Goal: Task Accomplishment & Management: Manage account settings

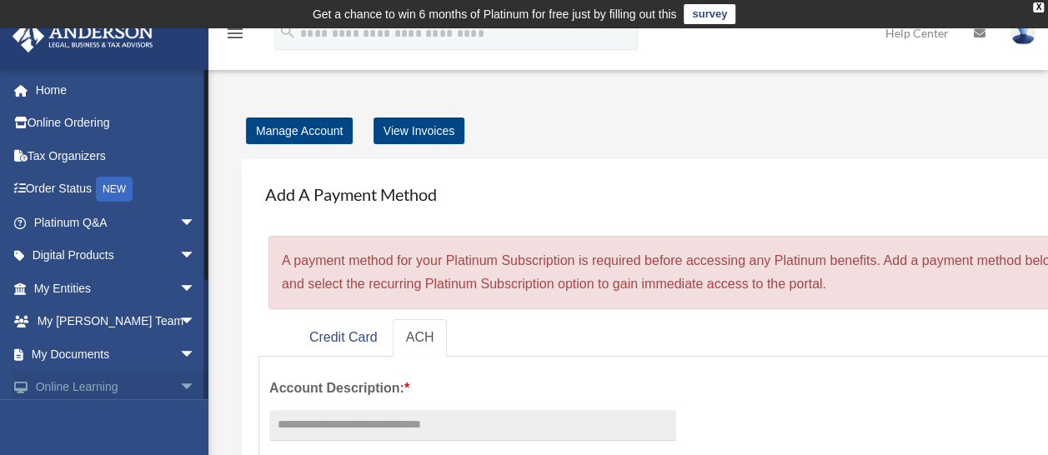
click at [179, 374] on span "arrow_drop_down" at bounding box center [195, 388] width 33 height 34
click at [138, 322] on link "My Anderson Team arrow_drop_down" at bounding box center [116, 321] width 209 height 33
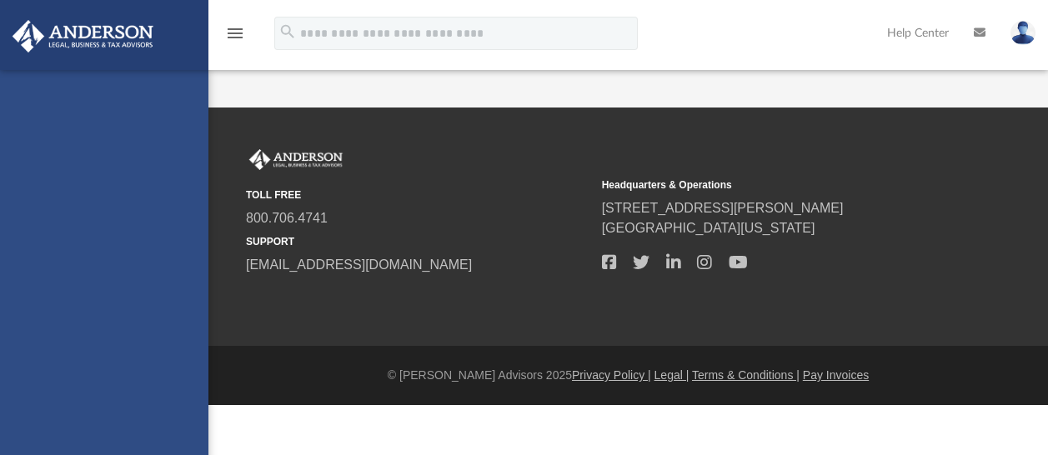
click at [131, 290] on div "[EMAIL_ADDRESS][DOMAIN_NAME] Sign Out [EMAIL_ADDRESS][DOMAIN_NAME] Home Online …" at bounding box center [104, 297] width 208 height 455
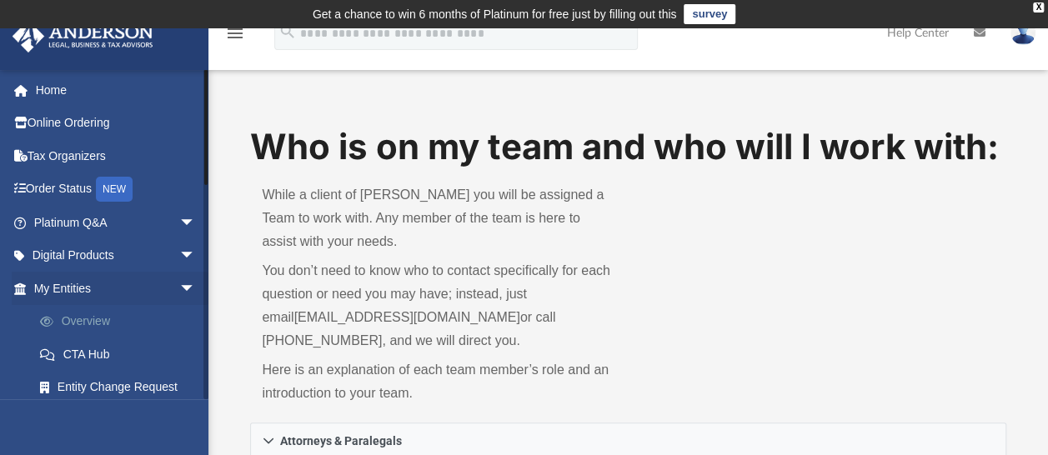
click at [100, 322] on link "Overview" at bounding box center [122, 321] width 198 height 33
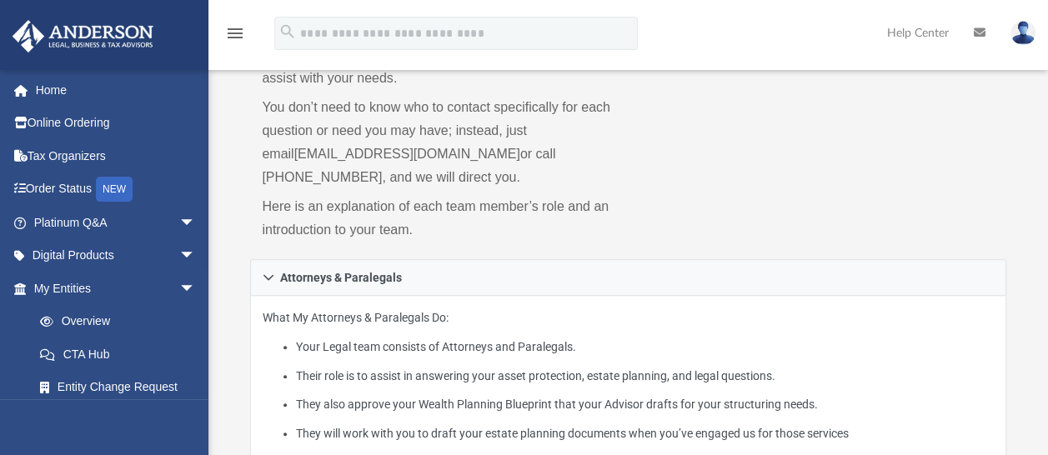
scroll to position [227, 0]
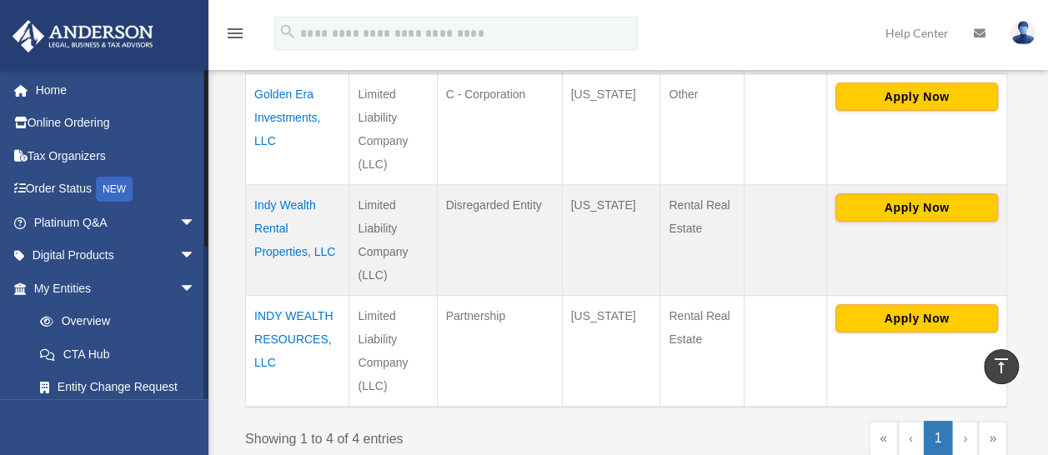
scroll to position [272, 0]
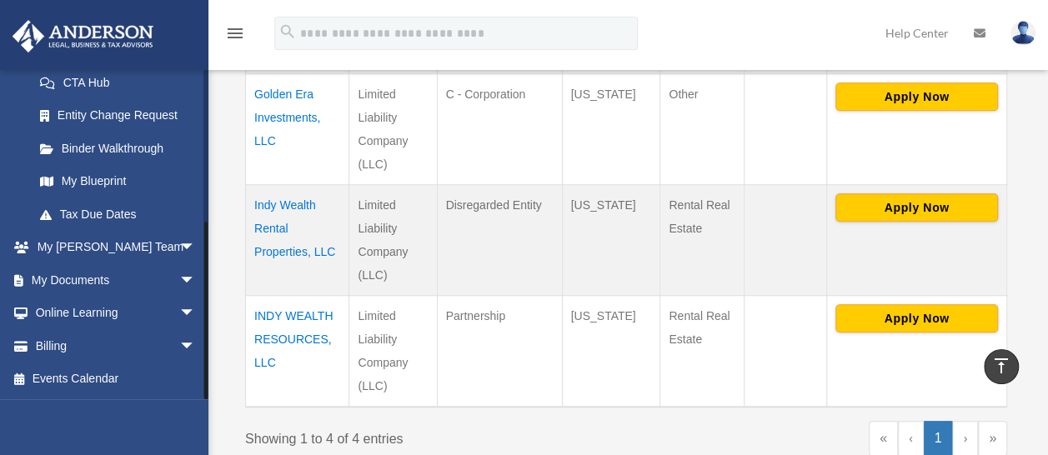
drag, startPoint x: 205, startPoint y: 367, endPoint x: 204, endPoint y: 414, distance: 46.7
click at [204, 414] on div "cmacal04@yahoo.com Sign Out cmacal04@yahoo.com Home Online Ordering Tax Organiz…" at bounding box center [104, 296] width 208 height 455
click at [132, 340] on link "Billing arrow_drop_down" at bounding box center [116, 345] width 209 height 33
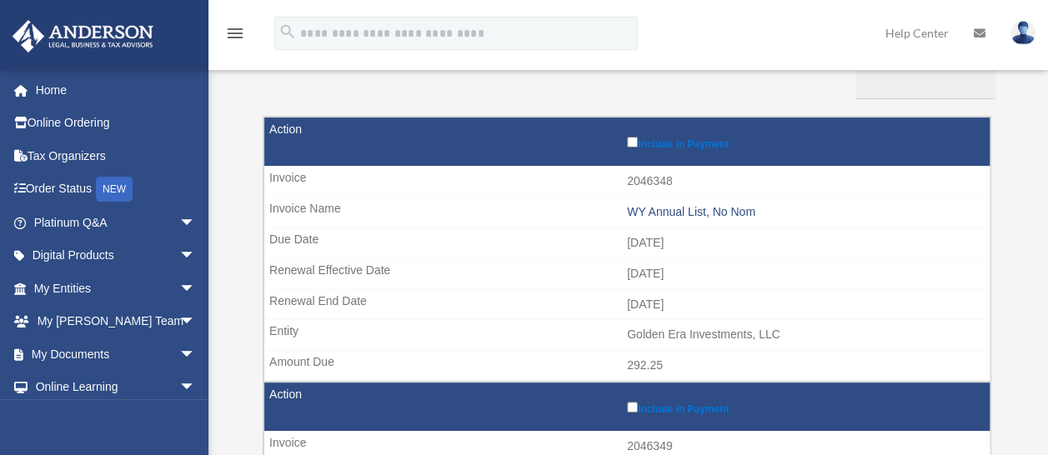
scroll to position [133, 0]
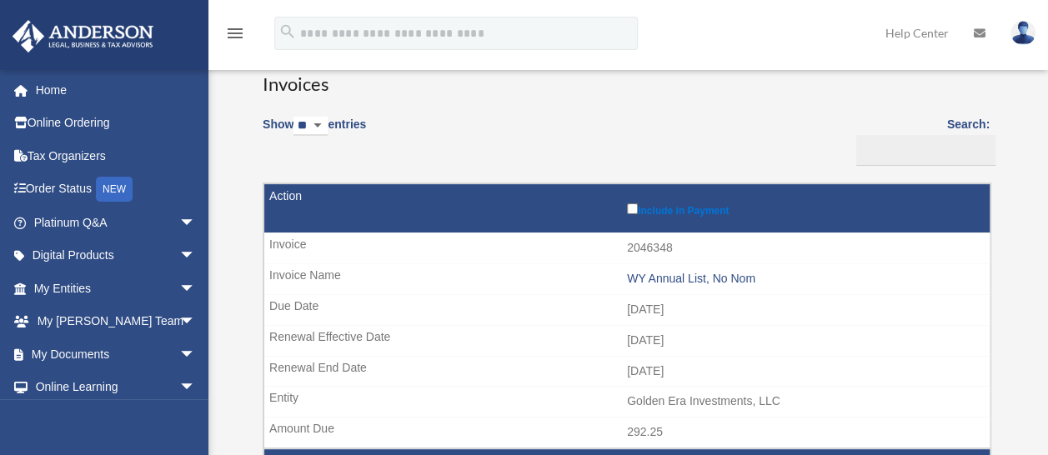
click at [327, 120] on select "** ** ** ***" at bounding box center [311, 126] width 34 height 19
click at [769, 94] on h3 "Invoices" at bounding box center [626, 77] width 727 height 42
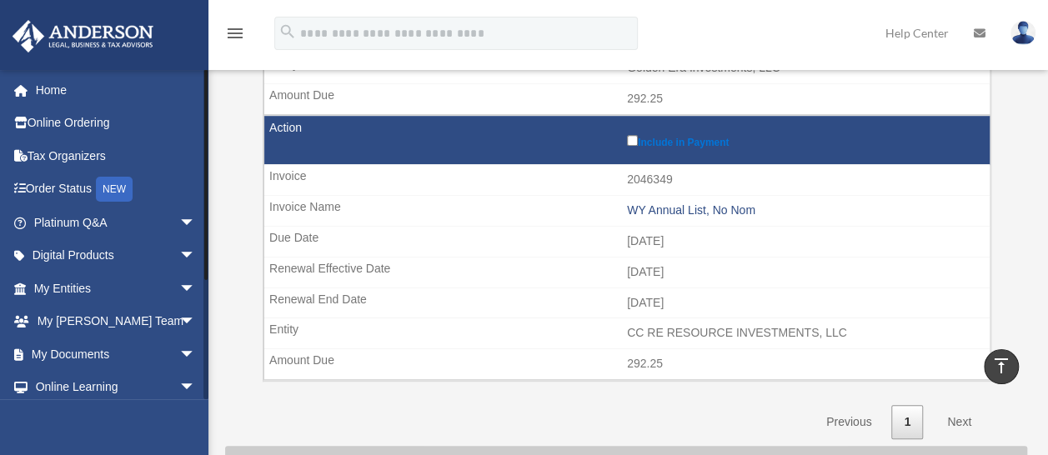
scroll to position [173, 0]
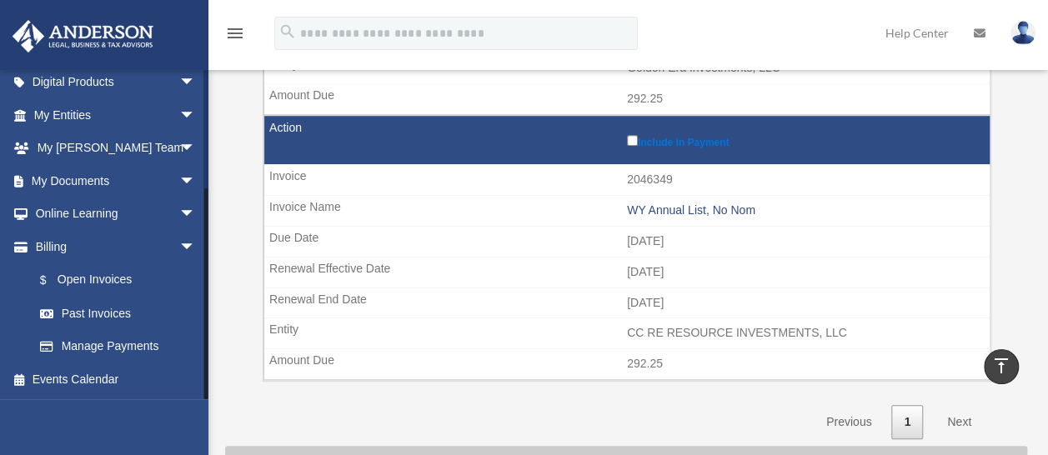
drag, startPoint x: 204, startPoint y: 392, endPoint x: 205, endPoint y: 435, distance: 42.5
click at [205, 435] on div "cmacal04@yahoo.com Sign Out cmacal04@yahoo.com Home Online Ordering Tax Organiz…" at bounding box center [104, 296] width 208 height 455
click at [103, 314] on link "Past Invoices" at bounding box center [122, 313] width 198 height 33
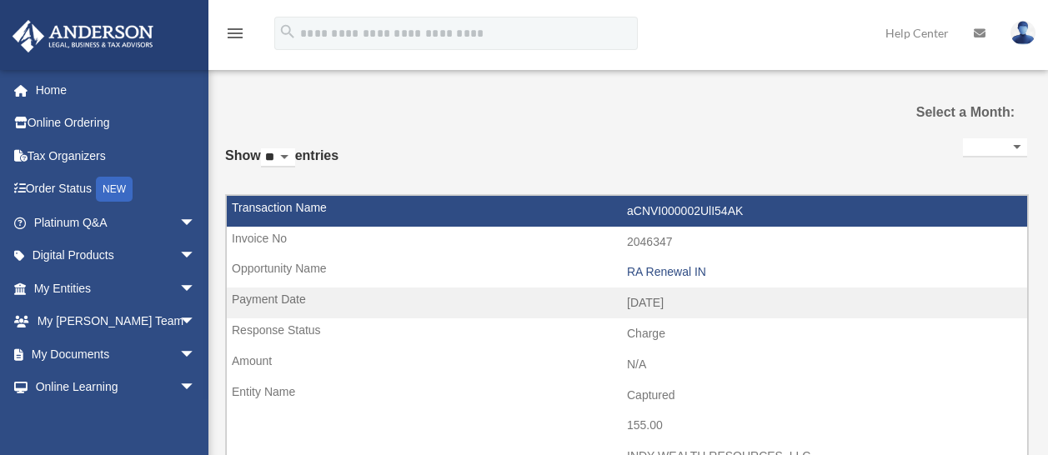
select select
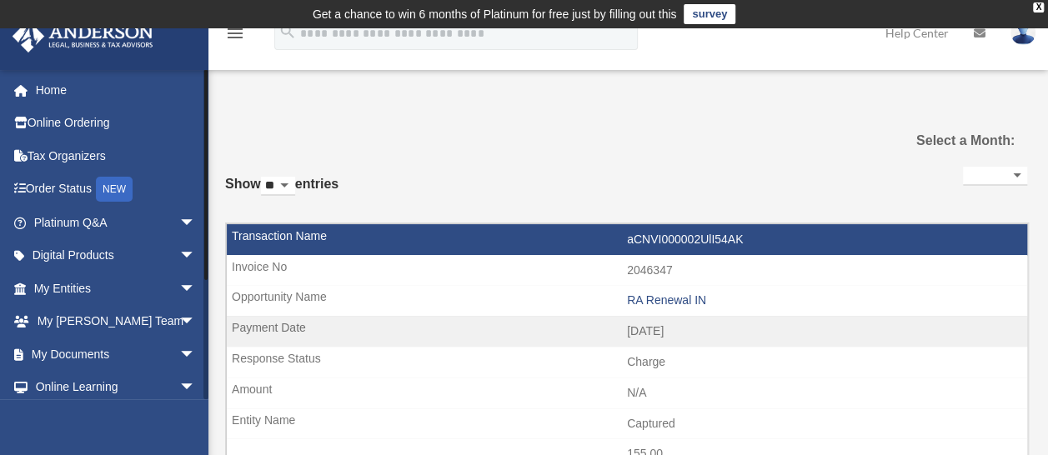
scroll to position [173, 0]
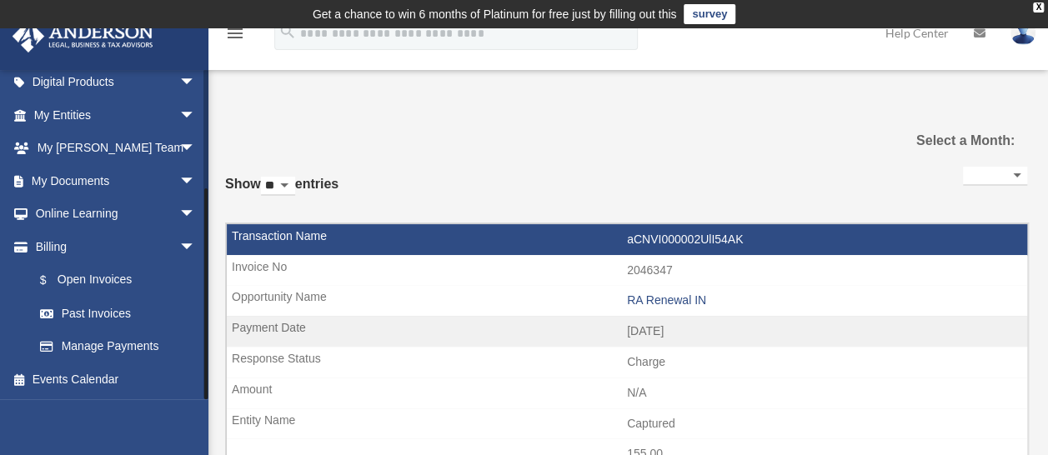
drag, startPoint x: 205, startPoint y: 377, endPoint x: 205, endPoint y: 440, distance: 62.5
click at [205, 440] on div "[EMAIL_ADDRESS][DOMAIN_NAME] Sign Out [EMAIL_ADDRESS][DOMAIN_NAME] Home Online …" at bounding box center [104, 296] width 208 height 455
click at [108, 282] on link "$ Open Invoices" at bounding box center [122, 281] width 198 height 34
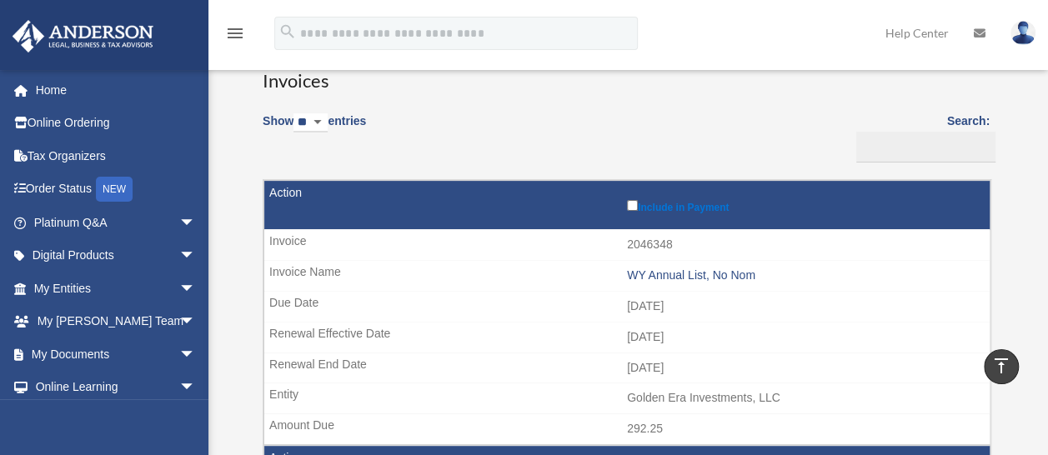
scroll to position [128, 0]
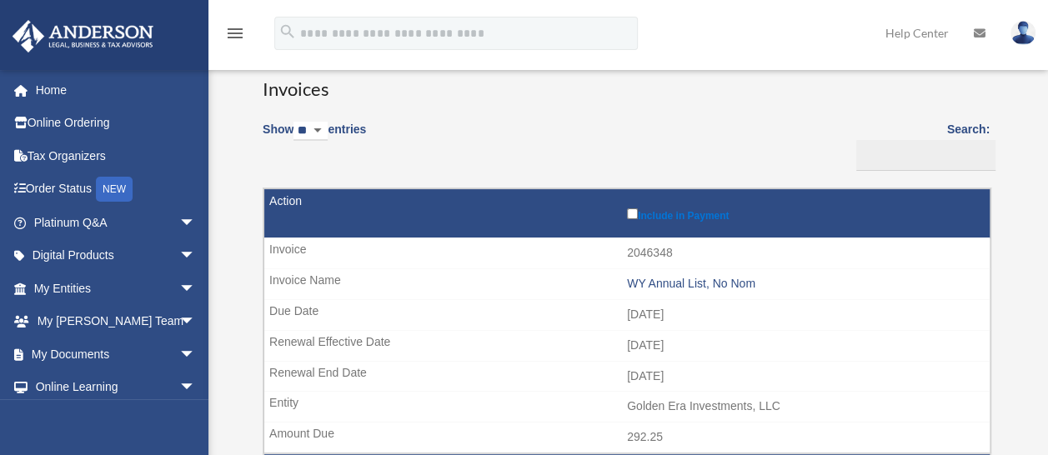
click at [668, 215] on label "Include in Payment" at bounding box center [804, 213] width 354 height 17
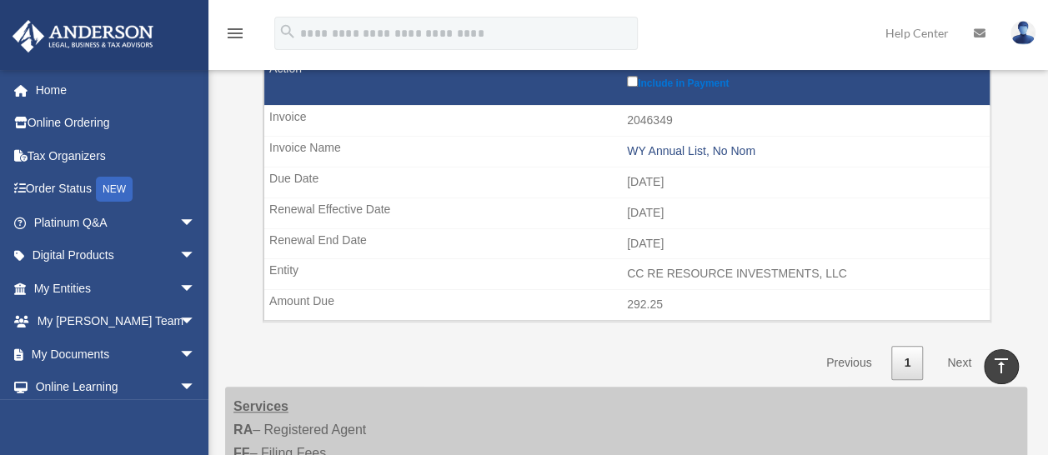
click at [964, 351] on link "Next" at bounding box center [959, 363] width 49 height 34
click at [961, 359] on link "Next" at bounding box center [959, 363] width 49 height 34
click at [962, 355] on link "Next" at bounding box center [959, 363] width 49 height 34
click at [1007, 364] on icon "vertical_align_top" at bounding box center [1002, 366] width 20 height 20
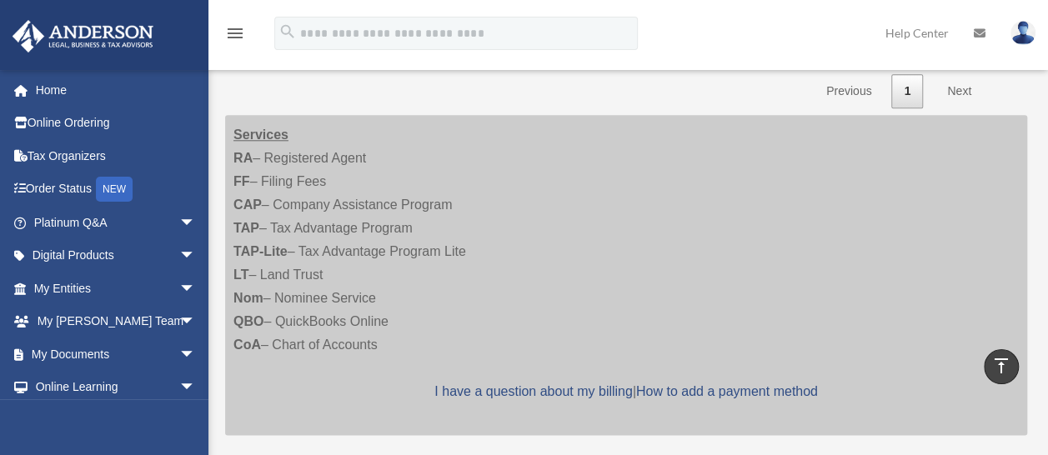
scroll to position [792, 0]
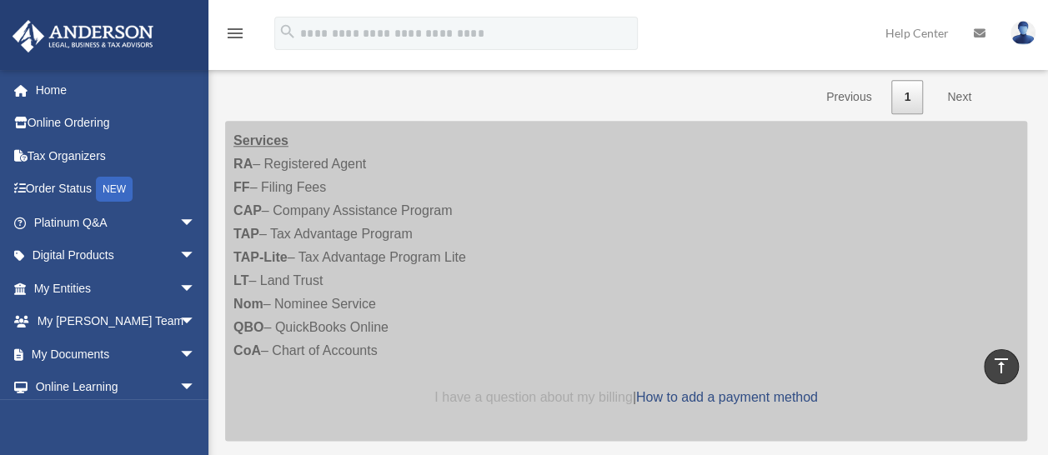
click at [600, 390] on link "I have a question about my billing" at bounding box center [534, 397] width 198 height 14
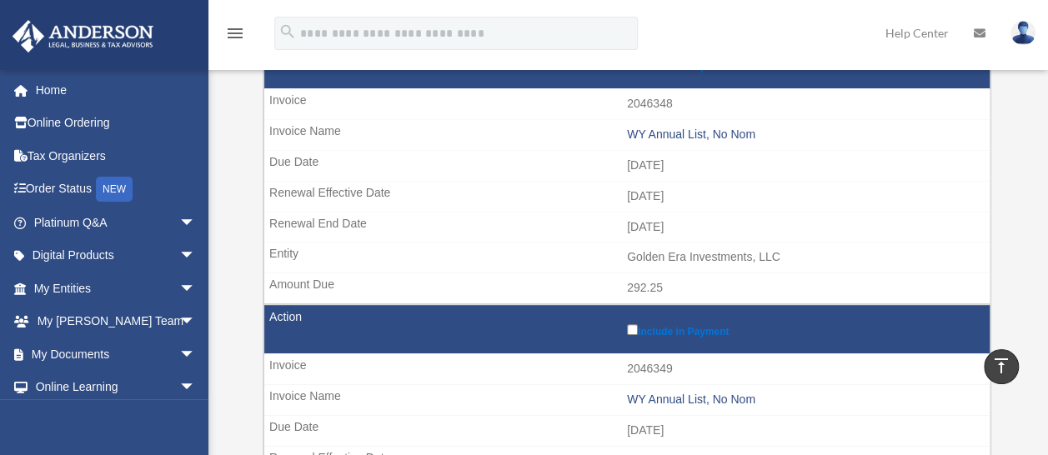
scroll to position [269, 0]
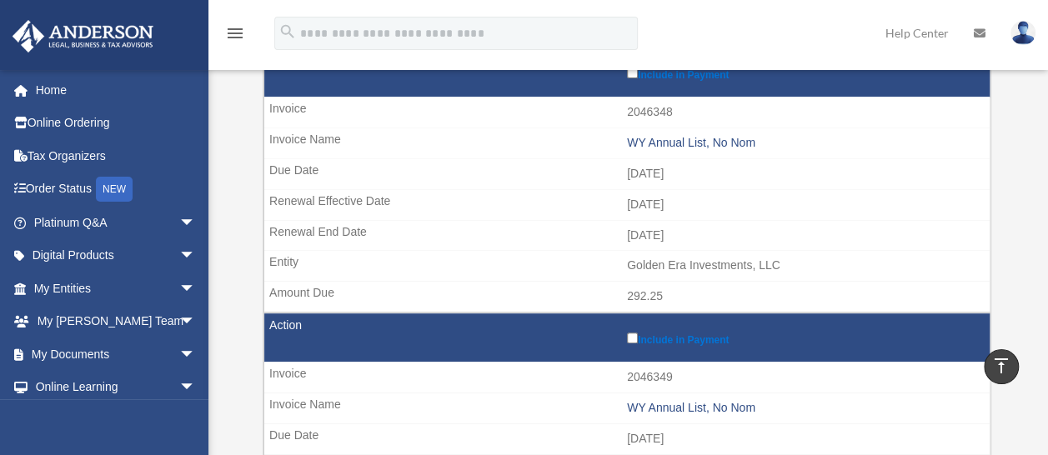
drag, startPoint x: 1042, startPoint y: 130, endPoint x: 1052, endPoint y: 148, distance: 20.9
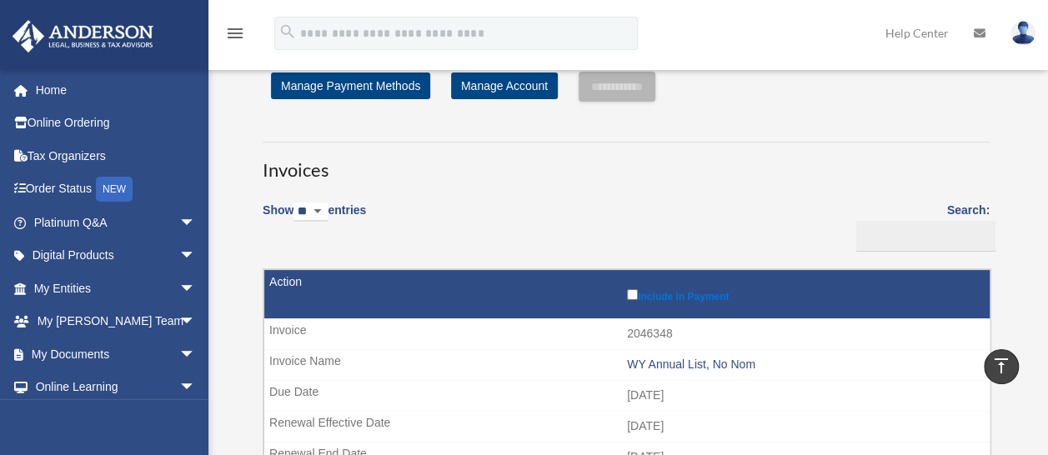
scroll to position [0, 0]
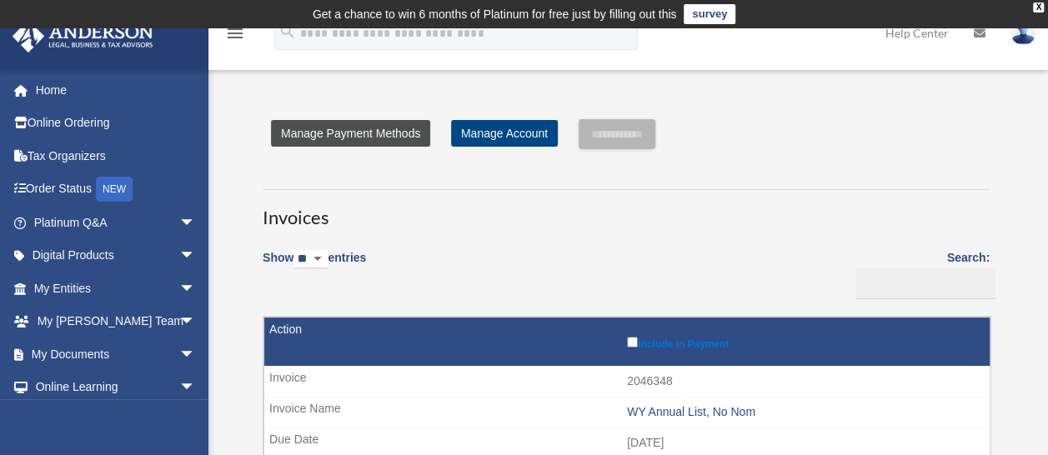
click at [387, 133] on link "Manage Payment Methods" at bounding box center [350, 133] width 159 height 27
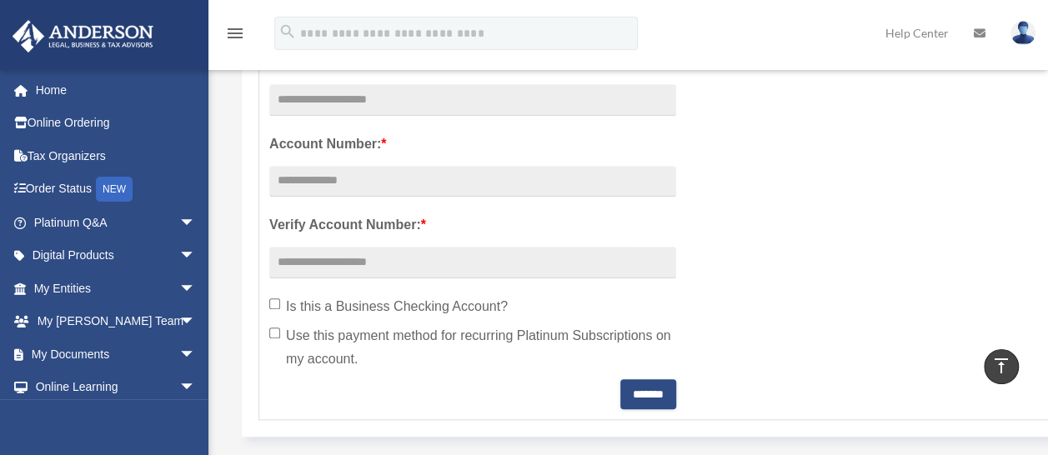
scroll to position [567, 0]
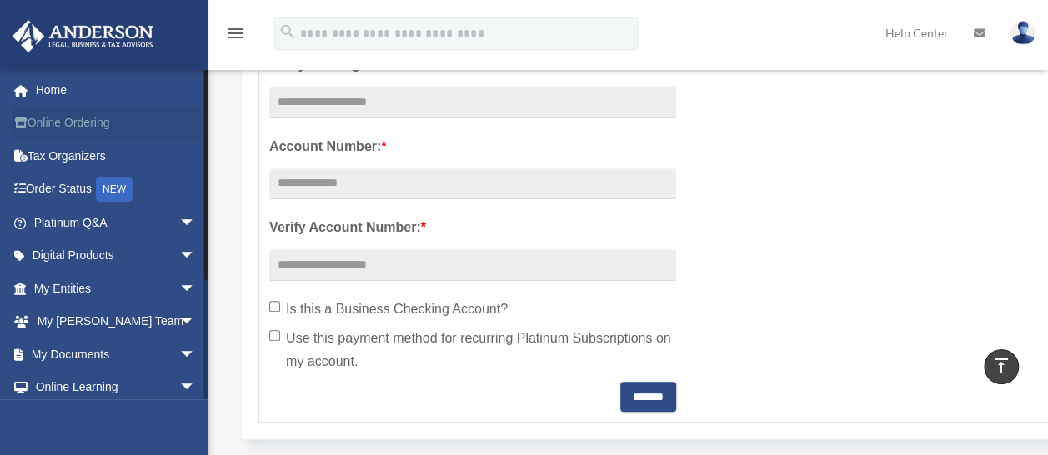
click at [89, 118] on link "Online Ordering" at bounding box center [116, 123] width 209 height 33
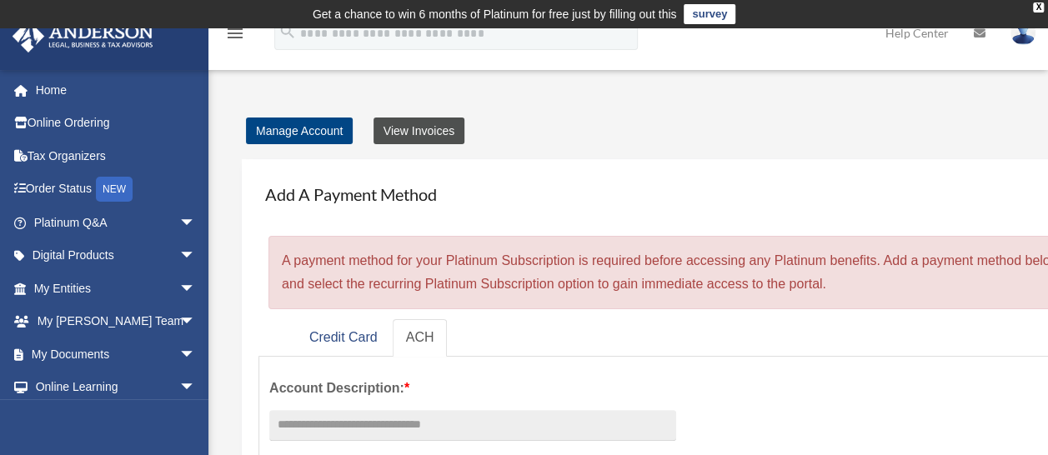
click at [402, 130] on link "View Invoices" at bounding box center [419, 131] width 91 height 27
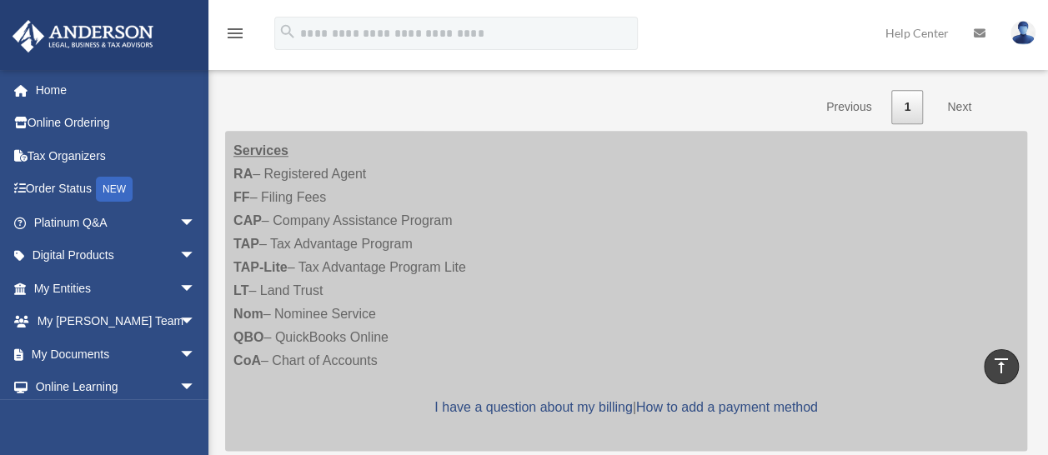
scroll to position [789, 0]
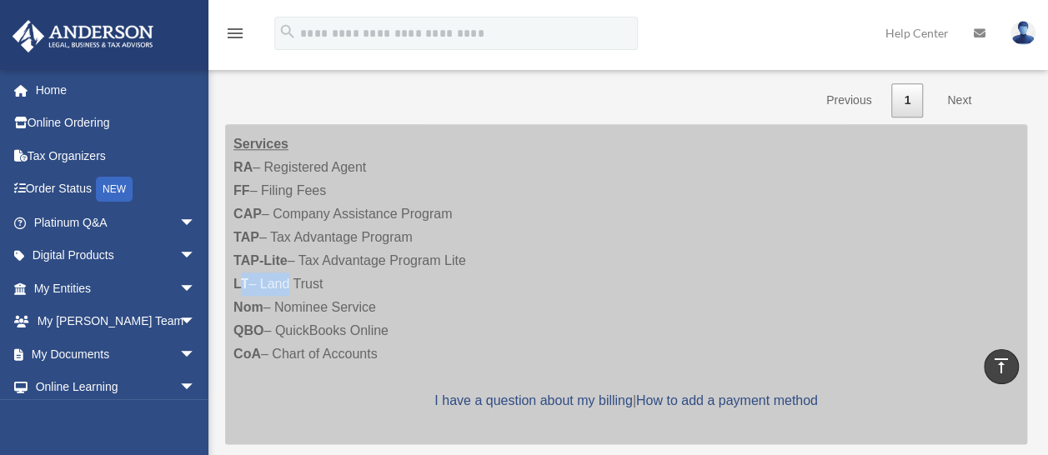
drag, startPoint x: 288, startPoint y: 280, endPoint x: 241, endPoint y: 280, distance: 46.7
click at [241, 280] on div "Services RA – Registered Agent FF – Filing Fees CAP – Company Assistance Progra…" at bounding box center [626, 284] width 802 height 320
click at [241, 280] on strong "LT" at bounding box center [241, 284] width 15 height 14
click at [391, 311] on div "Services RA – Registered Agent FF – Filing Fees CAP – Company Assistance Progra…" at bounding box center [626, 284] width 802 height 320
click at [352, 432] on div "Services RA – Registered Agent FF – Filing Fees CAP – Company Assistance Progra…" at bounding box center [626, 284] width 802 height 320
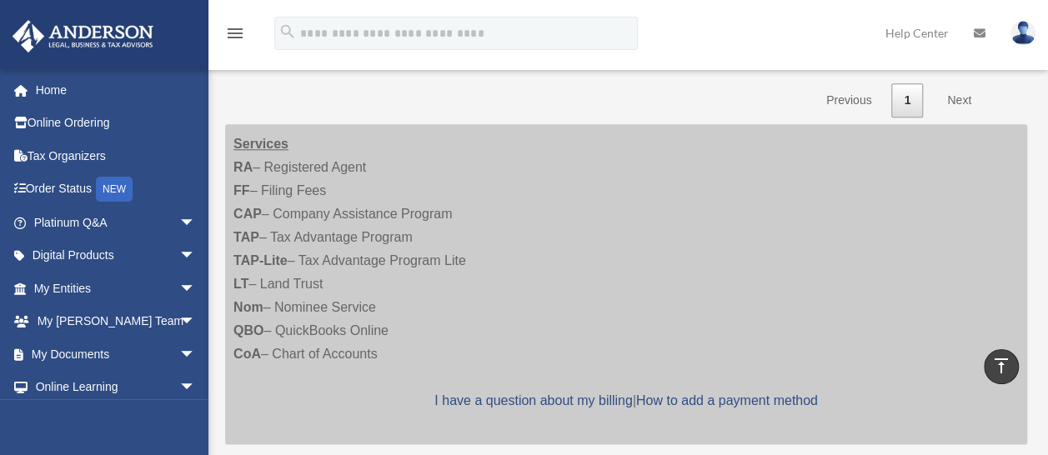
click at [314, 405] on p "I have a question about my billing | How to add a payment method" at bounding box center [627, 400] width 786 height 23
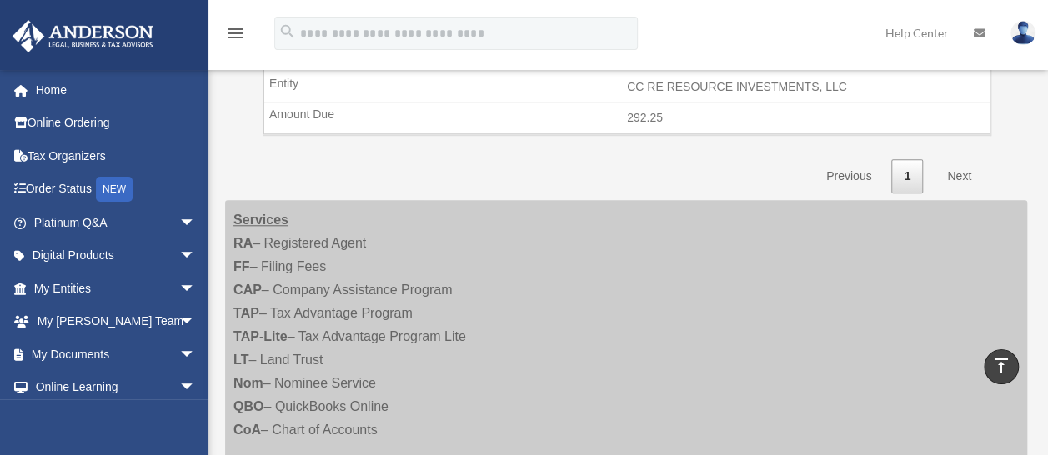
scroll to position [709, 0]
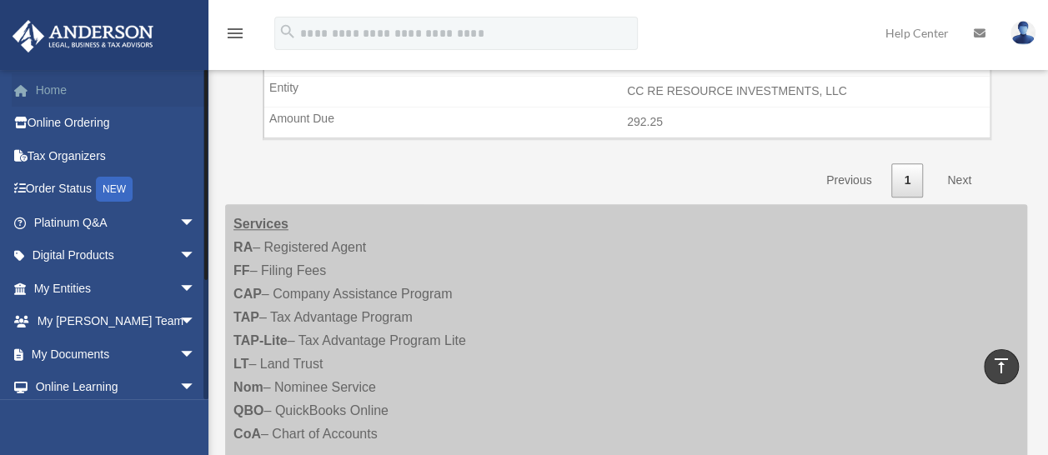
click at [63, 97] on link "Home" at bounding box center [116, 89] width 209 height 33
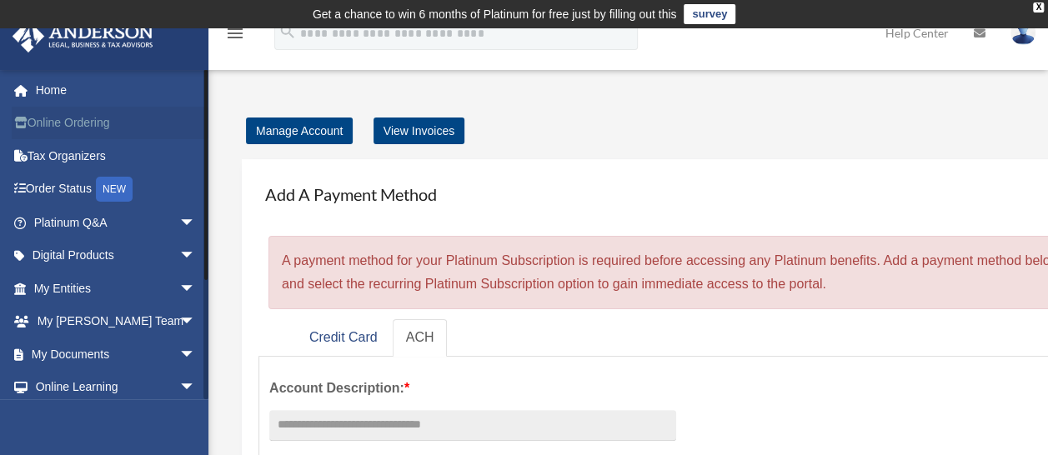
click at [56, 125] on link "Online Ordering" at bounding box center [116, 123] width 209 height 33
